Goal: Use online tool/utility: Utilize a website feature to perform a specific function

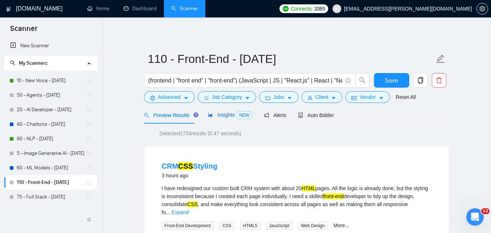
click at [238, 115] on span "NEW" at bounding box center [244, 115] width 16 height 8
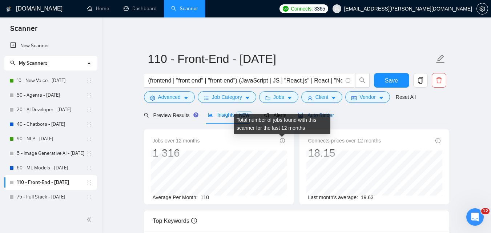
click at [328, 112] on span "Auto Bidder" at bounding box center [316, 115] width 36 height 6
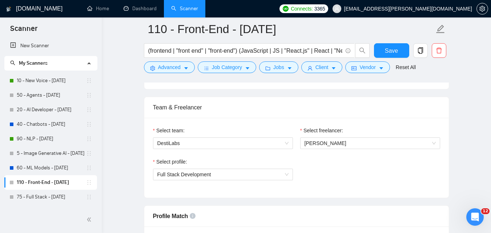
scroll to position [364, 0]
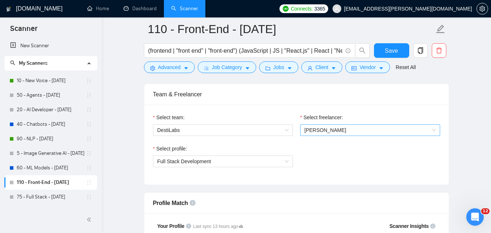
click at [337, 129] on span "[PERSON_NAME]" at bounding box center [326, 130] width 42 height 6
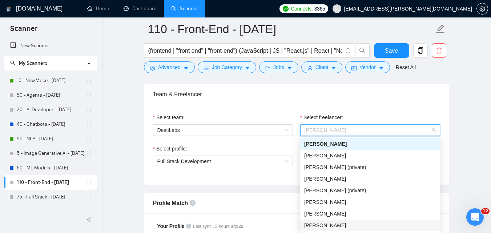
click at [346, 223] on span "[PERSON_NAME]" at bounding box center [325, 225] width 42 height 6
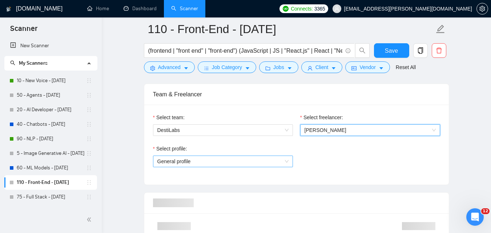
click at [210, 160] on span "General profile" at bounding box center [222, 161] width 131 height 11
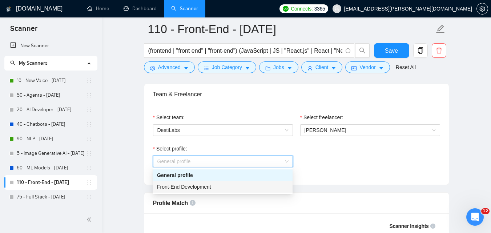
click at [215, 190] on div "Front-End Development" at bounding box center [222, 187] width 131 height 8
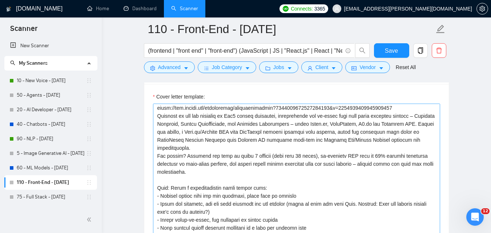
scroll to position [0, 0]
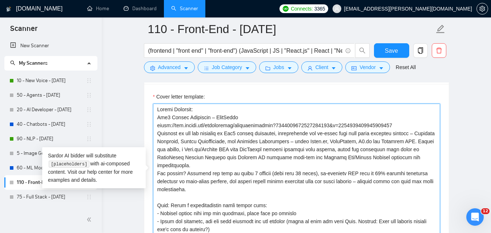
drag, startPoint x: 221, startPoint y: 176, endPoint x: 157, endPoint y: 108, distance: 93.4
click at [157, 108] on textarea "Cover letter template:" at bounding box center [296, 186] width 287 height 164
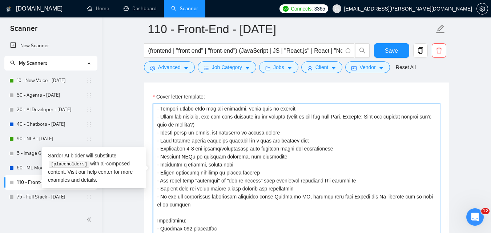
scroll to position [16, 0]
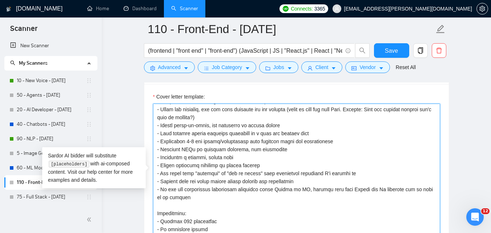
drag, startPoint x: 172, startPoint y: 123, endPoint x: 313, endPoint y: 123, distance: 140.3
click at [313, 123] on textarea "Cover letter template:" at bounding box center [296, 186] width 287 height 164
paste textarea "Feel free to check examples of my projects on my page. And let’s chat!"
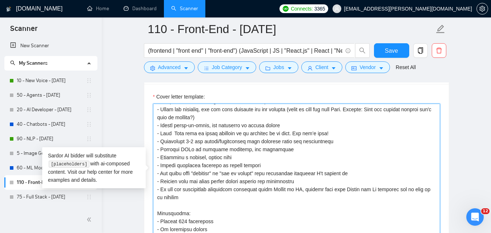
click at [175, 123] on textarea "Cover letter template:" at bounding box center [296, 186] width 287 height 164
click at [358, 123] on textarea "Cover letter template:" at bounding box center [296, 186] width 287 height 164
drag, startPoint x: 276, startPoint y: 138, endPoint x: 156, endPoint y: 138, distance: 119.6
click at [156, 138] on textarea "Cover letter template:" at bounding box center [296, 186] width 287 height 164
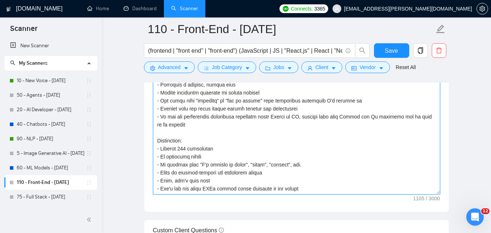
scroll to position [836, 0]
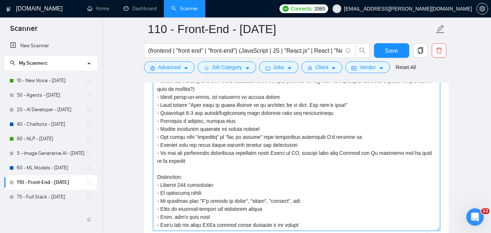
click at [196, 214] on textarea "Cover letter template:" at bounding box center [296, 149] width 287 height 164
drag, startPoint x: 204, startPoint y: 213, endPoint x: 337, endPoint y: 209, distance: 133.5
click at [337, 209] on textarea "Cover letter template:" at bounding box center [296, 149] width 287 height 164
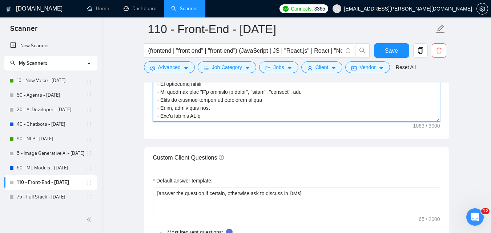
type textarea "Lore: Ipsum d sitametconsect adipi elitse doei: - Tempori utlabo etdo mag ali e…"
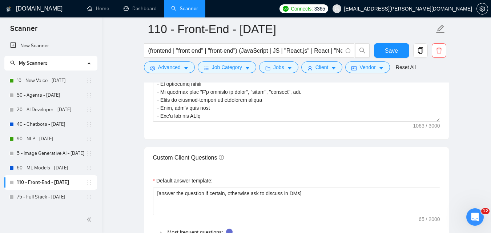
click at [311, 148] on div "Custom Client Questions" at bounding box center [296, 157] width 287 height 21
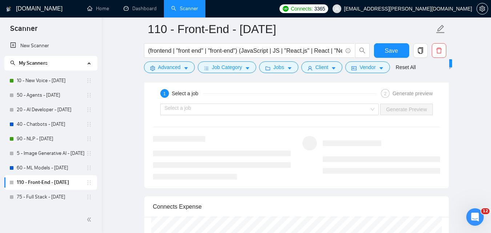
scroll to position [1381, 0]
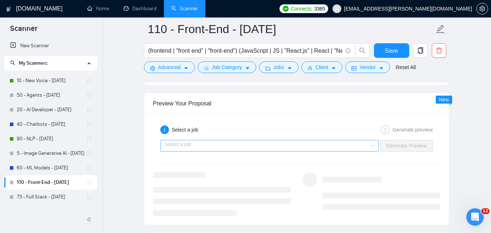
click at [188, 140] on input "search" at bounding box center [267, 145] width 205 height 11
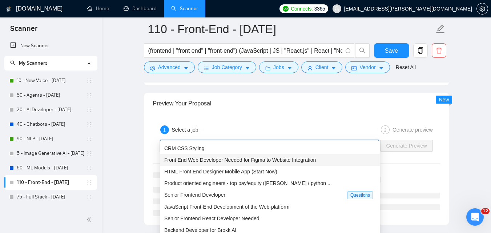
click at [223, 159] on span "Front End Web Developer Needed for Figma to Website Integration" at bounding box center [240, 160] width 152 height 6
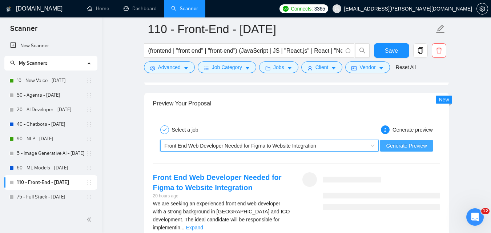
click at [405, 142] on span "Generate Preview" at bounding box center [406, 146] width 41 height 8
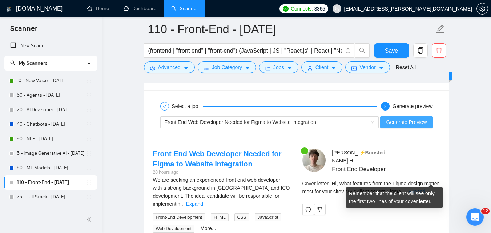
scroll to position [1418, 0]
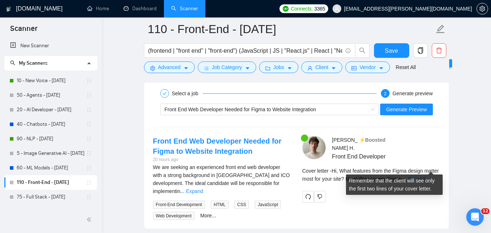
click at [424, 176] on link "Expand" at bounding box center [416, 179] width 17 height 6
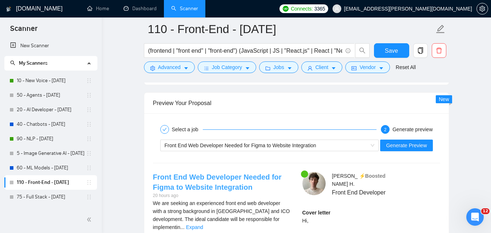
scroll to position [1381, 0]
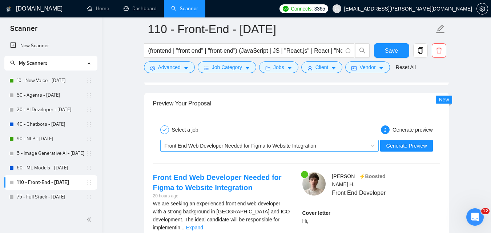
click at [316, 140] on div "Front End Web Developer Needed for Figma to Website Integration" at bounding box center [267, 145] width 204 height 11
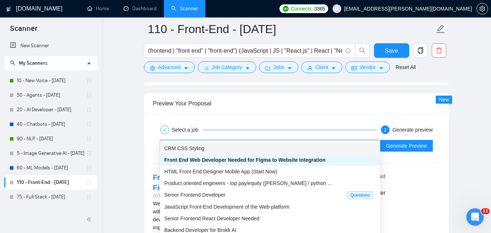
click at [234, 151] on div "CRM CSS Styling" at bounding box center [270, 148] width 212 height 8
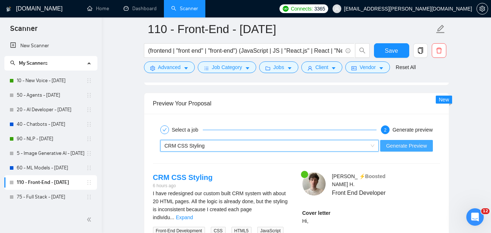
click at [410, 142] on span "Generate Preview" at bounding box center [406, 146] width 41 height 8
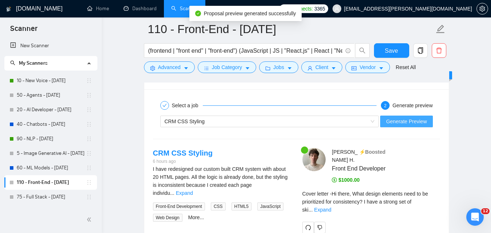
scroll to position [1418, 0]
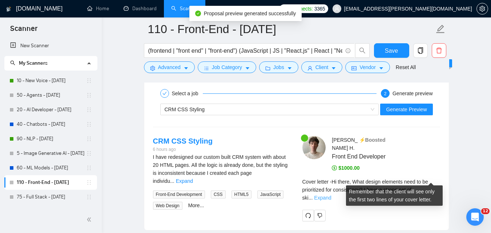
click at [331, 195] on link "Expand" at bounding box center [322, 198] width 17 height 6
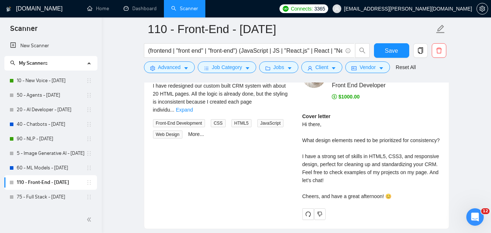
scroll to position [1491, 0]
